Goal: Entertainment & Leisure: Consume media (video, audio)

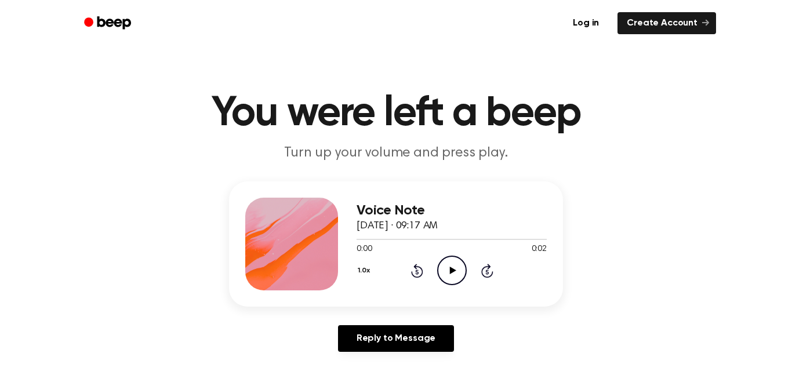
click at [444, 268] on icon "Play Audio" at bounding box center [452, 271] width 30 height 30
click at [417, 272] on icon at bounding box center [416, 272] width 3 height 5
click at [445, 274] on icon "Play Audio" at bounding box center [452, 271] width 30 height 30
click at [457, 268] on icon "Play Audio" at bounding box center [452, 271] width 30 height 30
click at [446, 270] on icon "Play Audio" at bounding box center [452, 271] width 30 height 30
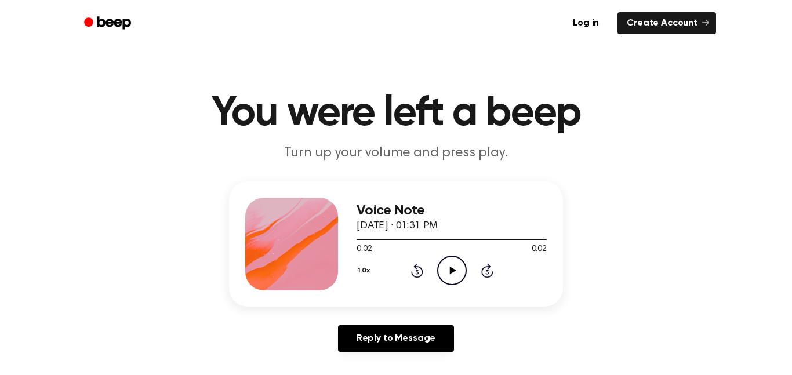
click at [419, 268] on icon "Rewind 5 seconds" at bounding box center [416, 270] width 13 height 15
click at [417, 272] on icon at bounding box center [416, 272] width 3 height 5
click at [457, 280] on icon "Play Audio" at bounding box center [452, 271] width 30 height 30
click at [466, 268] on circle at bounding box center [452, 270] width 28 height 28
click at [450, 276] on icon "Play Audio" at bounding box center [452, 271] width 30 height 30
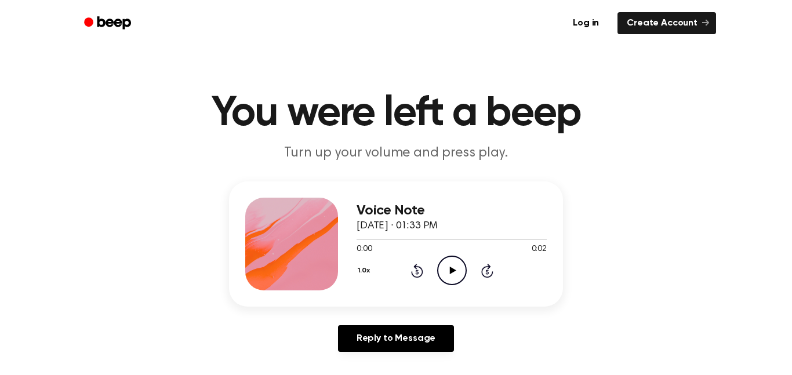
click at [446, 278] on icon "Play Audio" at bounding box center [452, 271] width 30 height 30
click at [452, 277] on icon "Play Audio" at bounding box center [452, 271] width 30 height 30
click at [444, 266] on icon "Play Audio" at bounding box center [452, 271] width 30 height 30
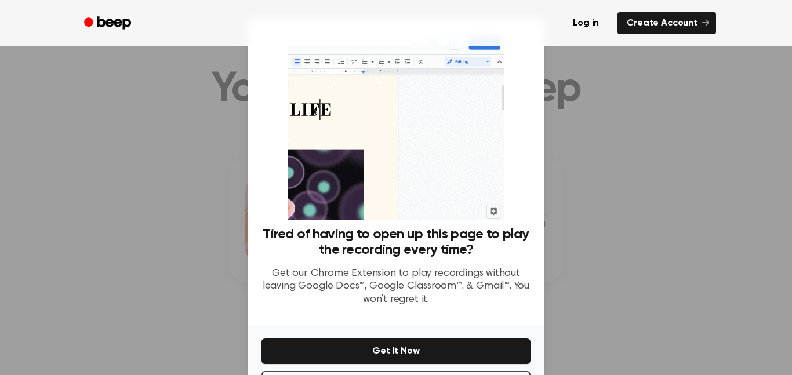
scroll to position [23, 0]
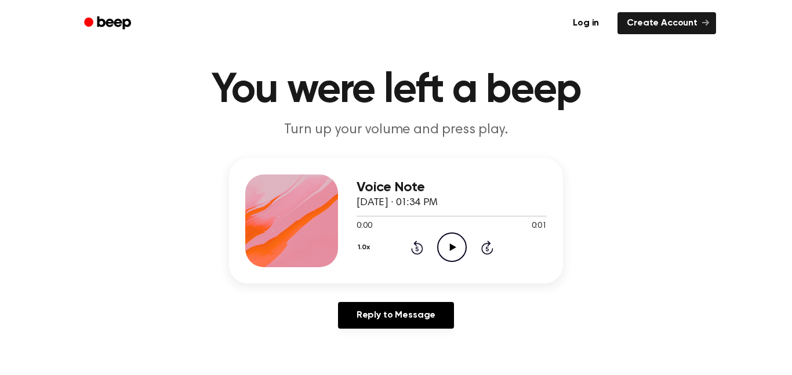
click at [451, 259] on icon "Play Audio" at bounding box center [452, 247] width 30 height 30
